Goal: Information Seeking & Learning: Understand process/instructions

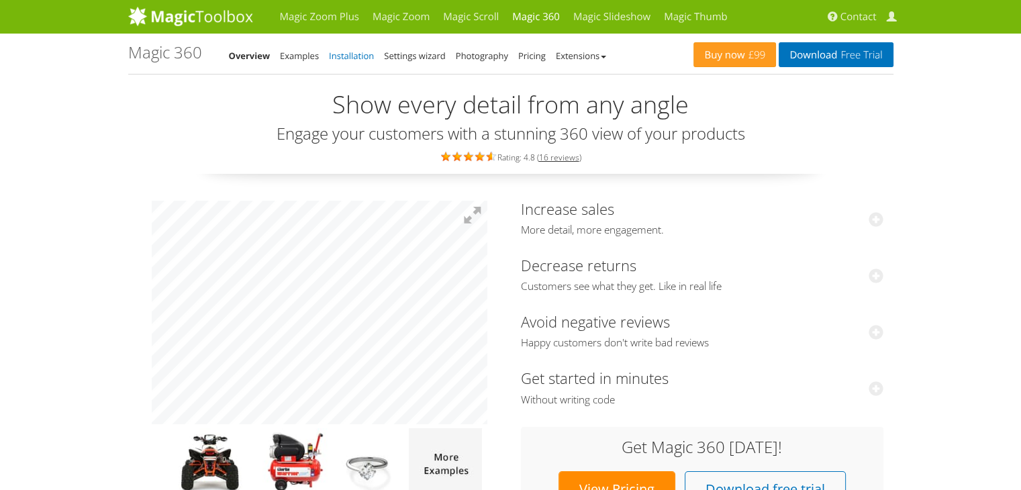
click at [346, 58] on link "Installation" at bounding box center [351, 56] width 45 height 12
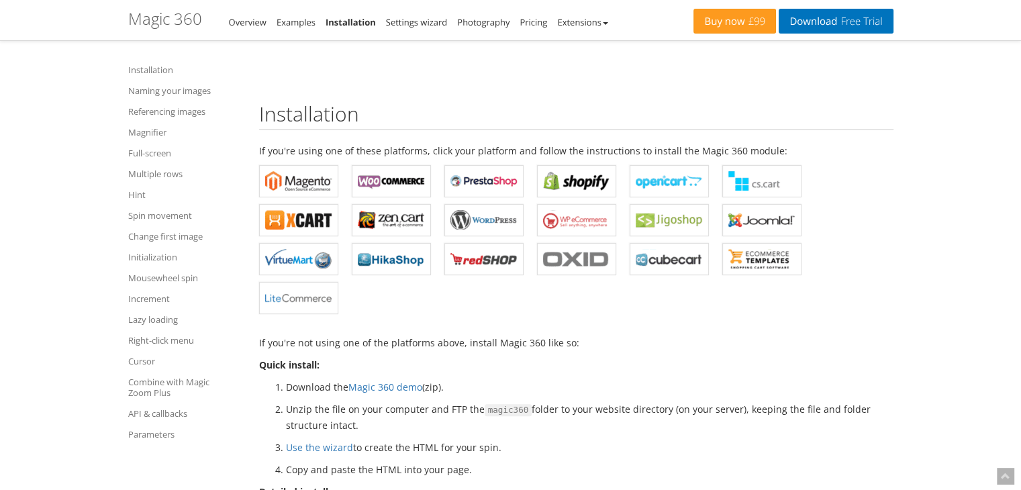
scroll to position [403, 0]
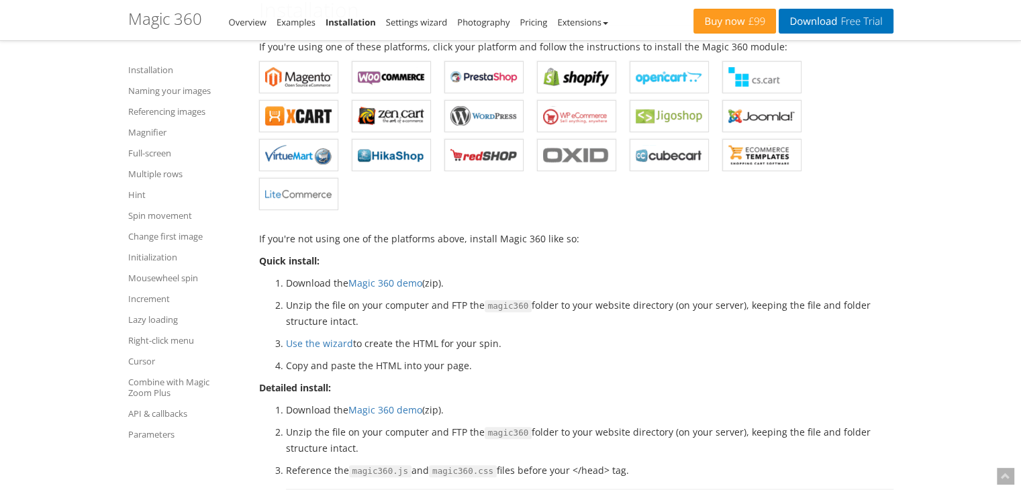
drag, startPoint x: 527, startPoint y: 304, endPoint x: 866, endPoint y: 325, distance: 340.1
click at [866, 325] on li "Unzip the file on your computer and FTP the magic360 folder to your website dir…" at bounding box center [589, 313] width 607 height 32
click at [809, 340] on li "Use the wizard to create the HTML for your spin." at bounding box center [589, 342] width 607 height 15
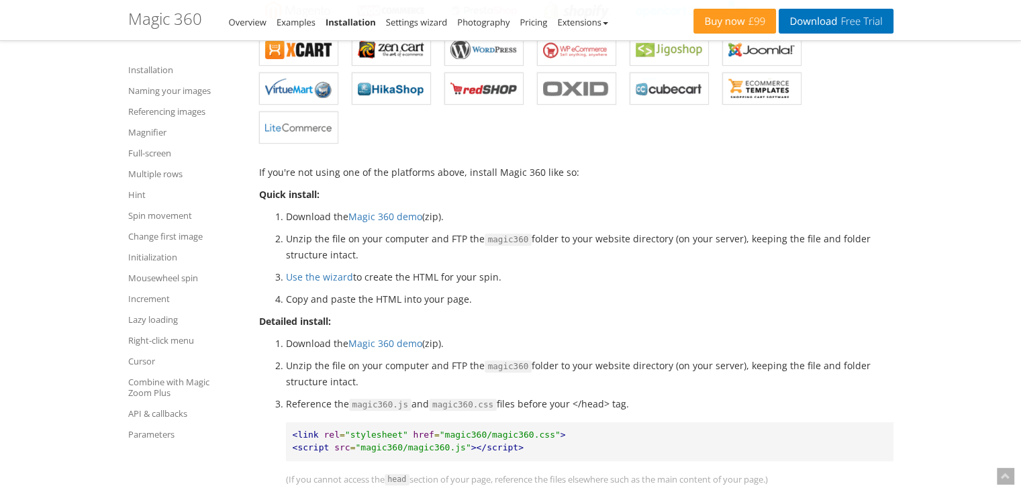
scroll to position [470, 0]
drag, startPoint x: 284, startPoint y: 231, endPoint x: 470, endPoint y: 235, distance: 185.2
click at [470, 235] on li "Unzip the file on your computer and FTP the magic360 folder to your website dir…" at bounding box center [589, 246] width 607 height 32
click at [564, 239] on li "Unzip the file on your computer and FTP the magic360 folder to your website dir…" at bounding box center [589, 246] width 607 height 32
drag, startPoint x: 526, startPoint y: 233, endPoint x: 669, endPoint y: 237, distance: 143.0
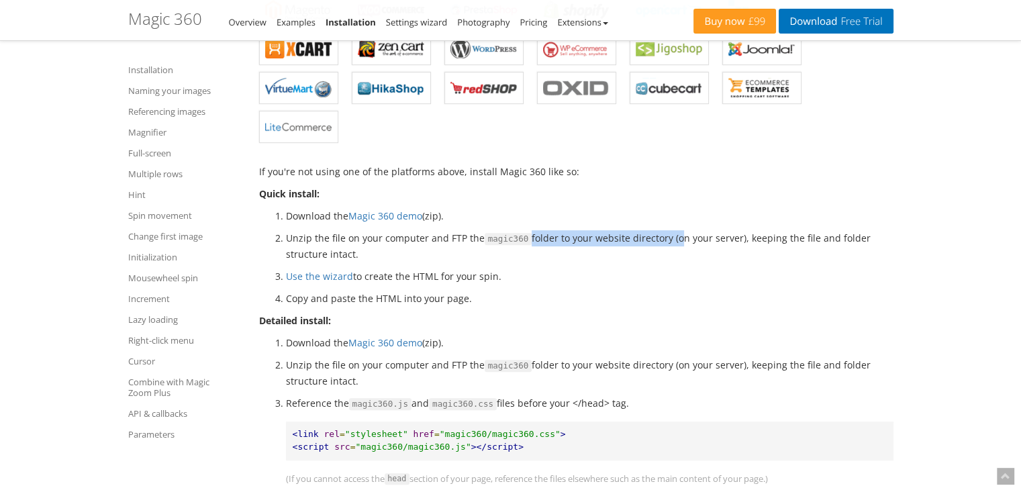
click at [669, 237] on li "Unzip the file on your computer and FTP the magic360 folder to your website dir…" at bounding box center [589, 246] width 607 height 32
click at [667, 248] on li "Unzip the file on your computer and FTP the magic360 folder to your website dir…" at bounding box center [589, 246] width 607 height 32
click at [527, 233] on li "Unzip the file on your computer and FTP the magic360 folder to your website dir…" at bounding box center [589, 246] width 607 height 32
drag, startPoint x: 527, startPoint y: 233, endPoint x: 666, endPoint y: 235, distance: 138.2
click at [666, 235] on li "Unzip the file on your computer and FTP the magic360 folder to your website dir…" at bounding box center [589, 246] width 607 height 32
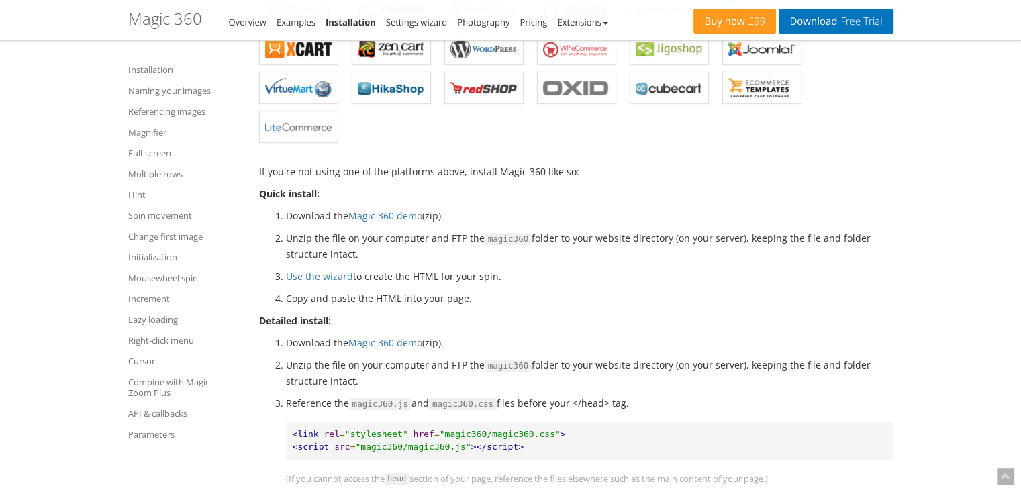
click at [568, 267] on ol "Download the Magic 360 demo (zip). Unzip the file on your computer and FTP the …" at bounding box center [576, 257] width 634 height 98
drag, startPoint x: 505, startPoint y: 277, endPoint x: 492, endPoint y: 277, distance: 13.4
click at [492, 277] on li "Use the wizard to create the HTML for your spin." at bounding box center [589, 275] width 607 height 15
click at [524, 282] on li "Use the wizard to create the HTML for your spin." at bounding box center [589, 275] width 607 height 15
click at [482, 297] on li "Copy and paste the HTML into your page." at bounding box center [589, 298] width 607 height 15
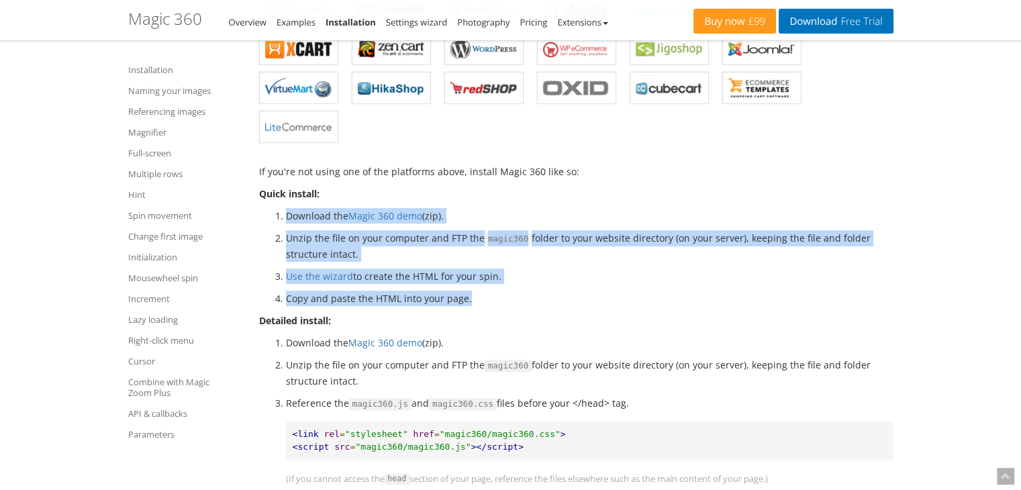
drag, startPoint x: 470, startPoint y: 300, endPoint x: 255, endPoint y: 206, distance: 234.4
click at [548, 273] on li "Use the wizard to create the HTML for your spin." at bounding box center [589, 275] width 607 height 15
